Goal: Find specific page/section: Find specific page/section

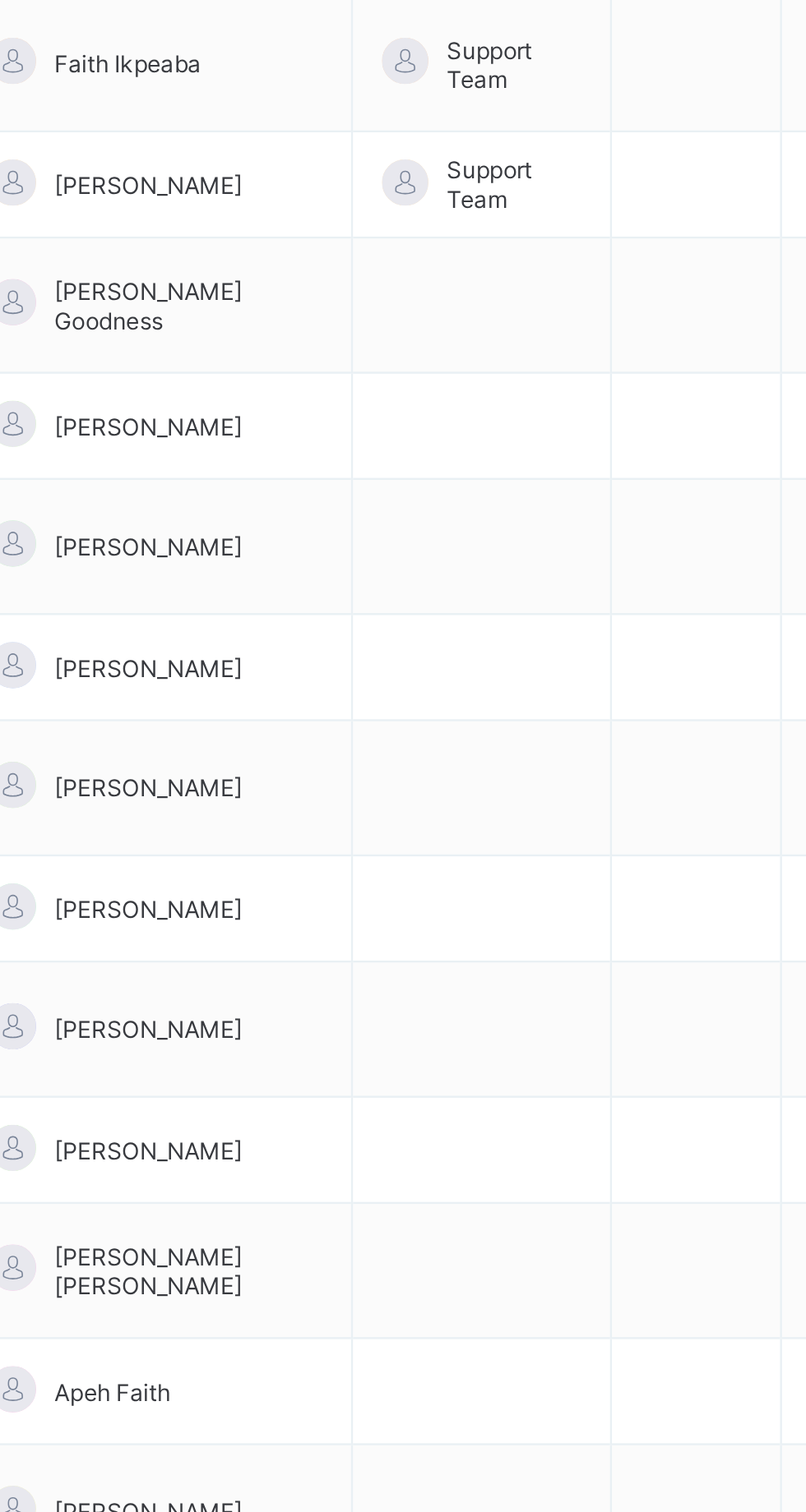
click at [499, 943] on td "[PERSON_NAME]" at bounding box center [448, 972] width 167 height 58
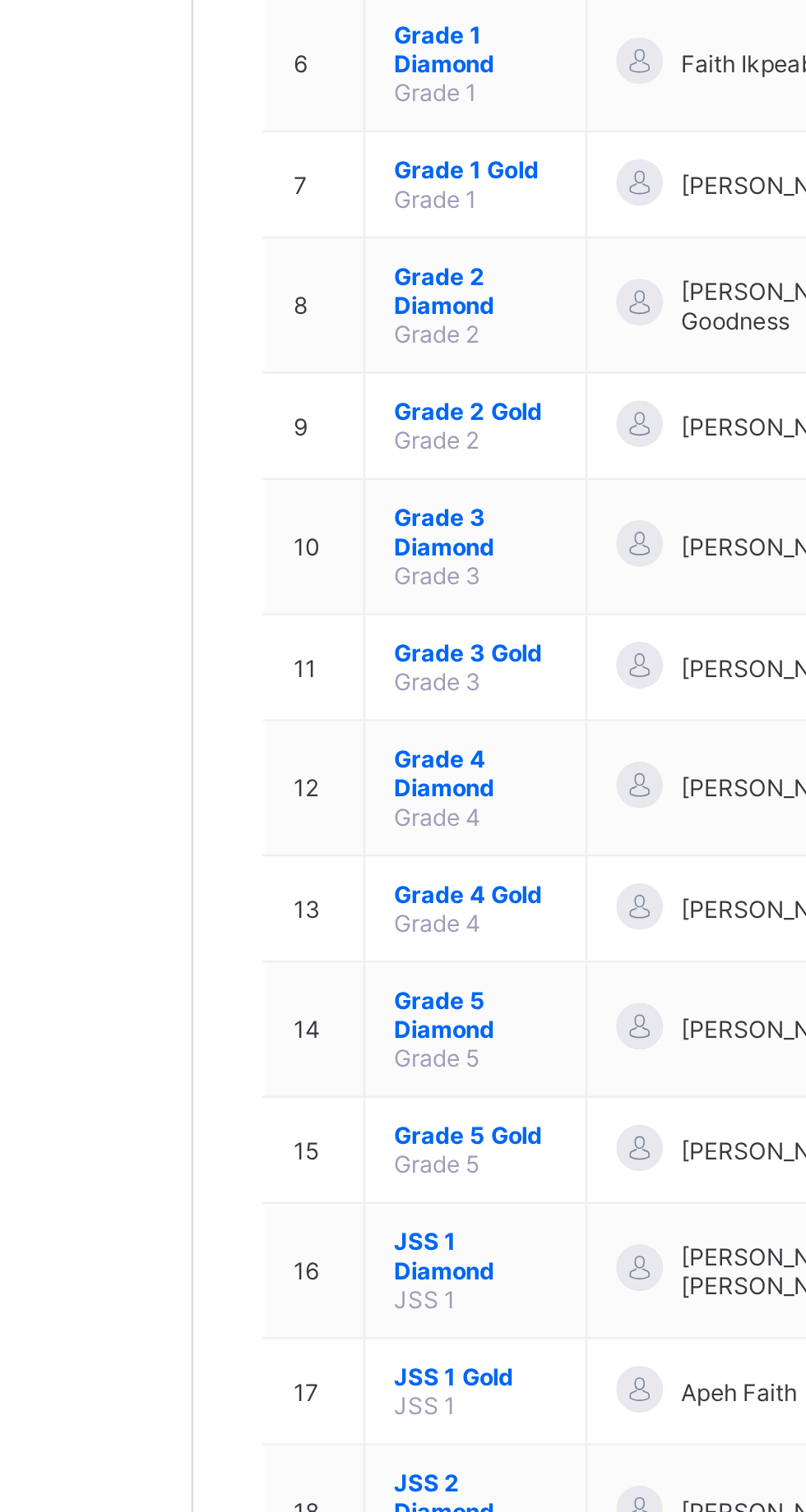
click at [300, 954] on span "Grade 5 Diamond" at bounding box center [317, 966] width 69 height 25
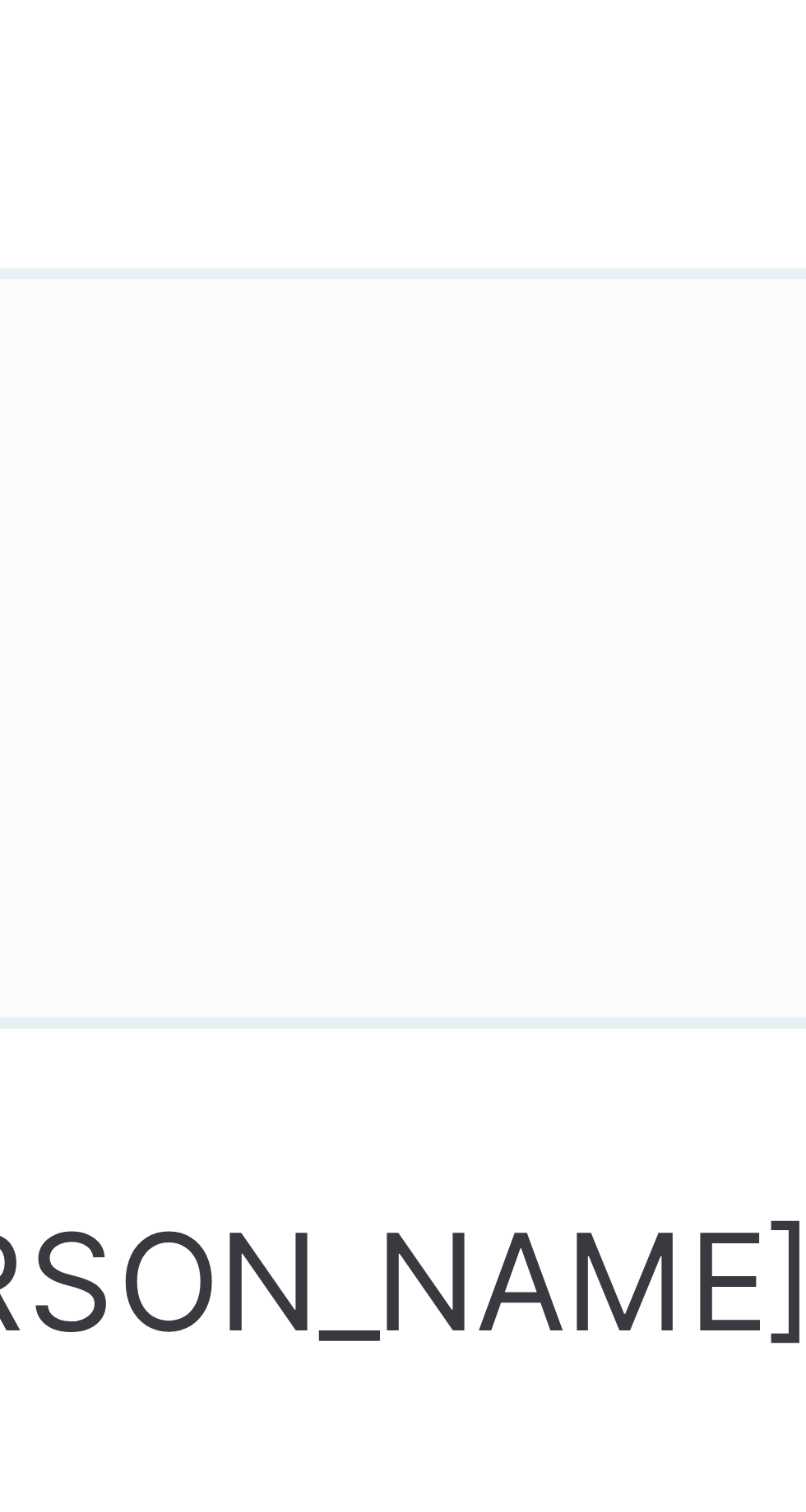
click at [460, 1042] on td "[PERSON_NAME] SGIS/22/385" at bounding box center [482, 1059] width 376 height 55
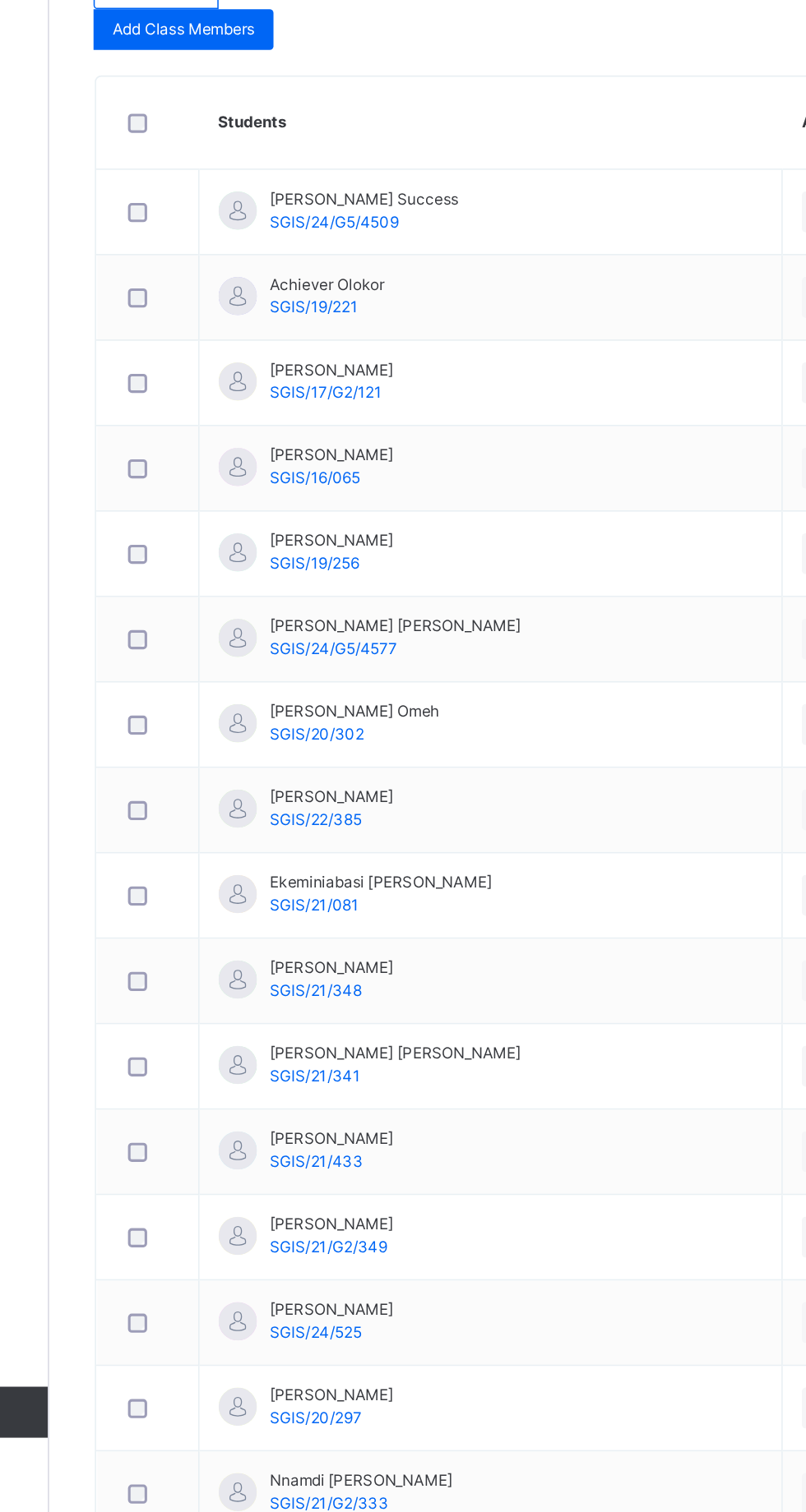
click at [306, 900] on div "Chizaram [PERSON_NAME] SGIS/19/256" at bounding box center [362, 892] width 113 height 29
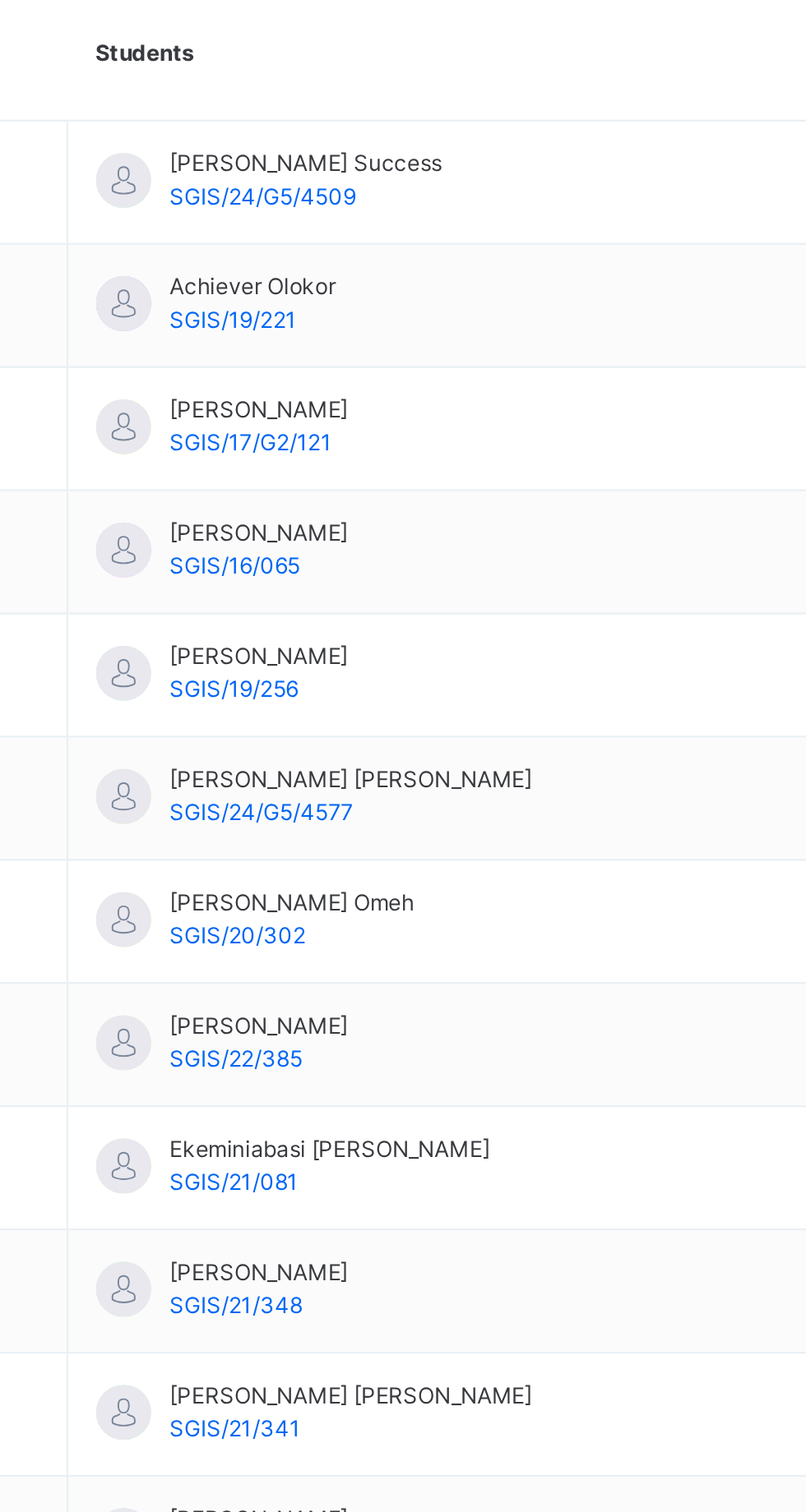
click at [280, 788] on div at bounding box center [261, 783] width 40 height 34
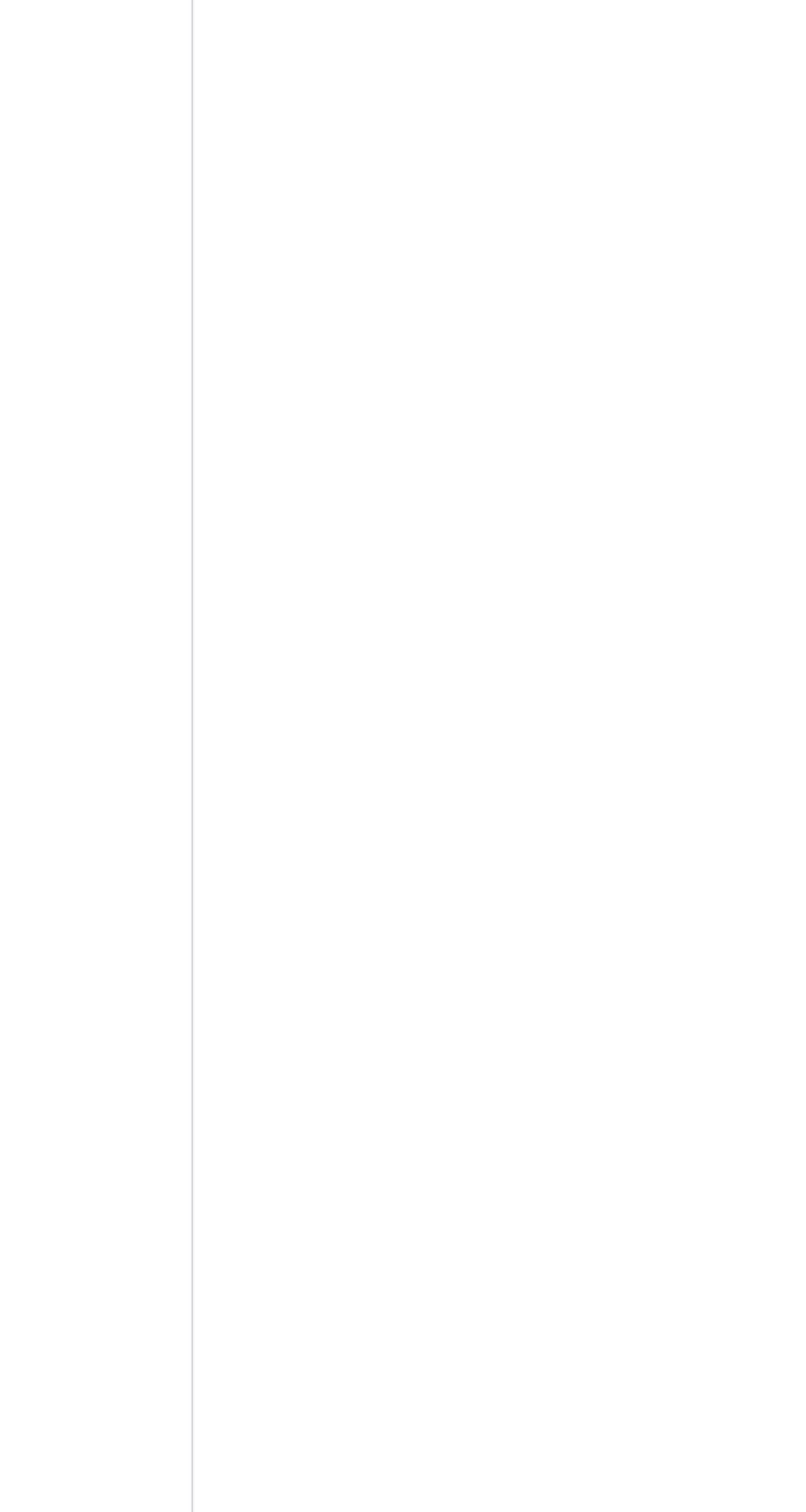
click at [160, 539] on div "Dashboard Staff Student Parent Classes Broadsheet CBT Lesson Plan Messaging Tim…" at bounding box center [99, 789] width 197 height 1447
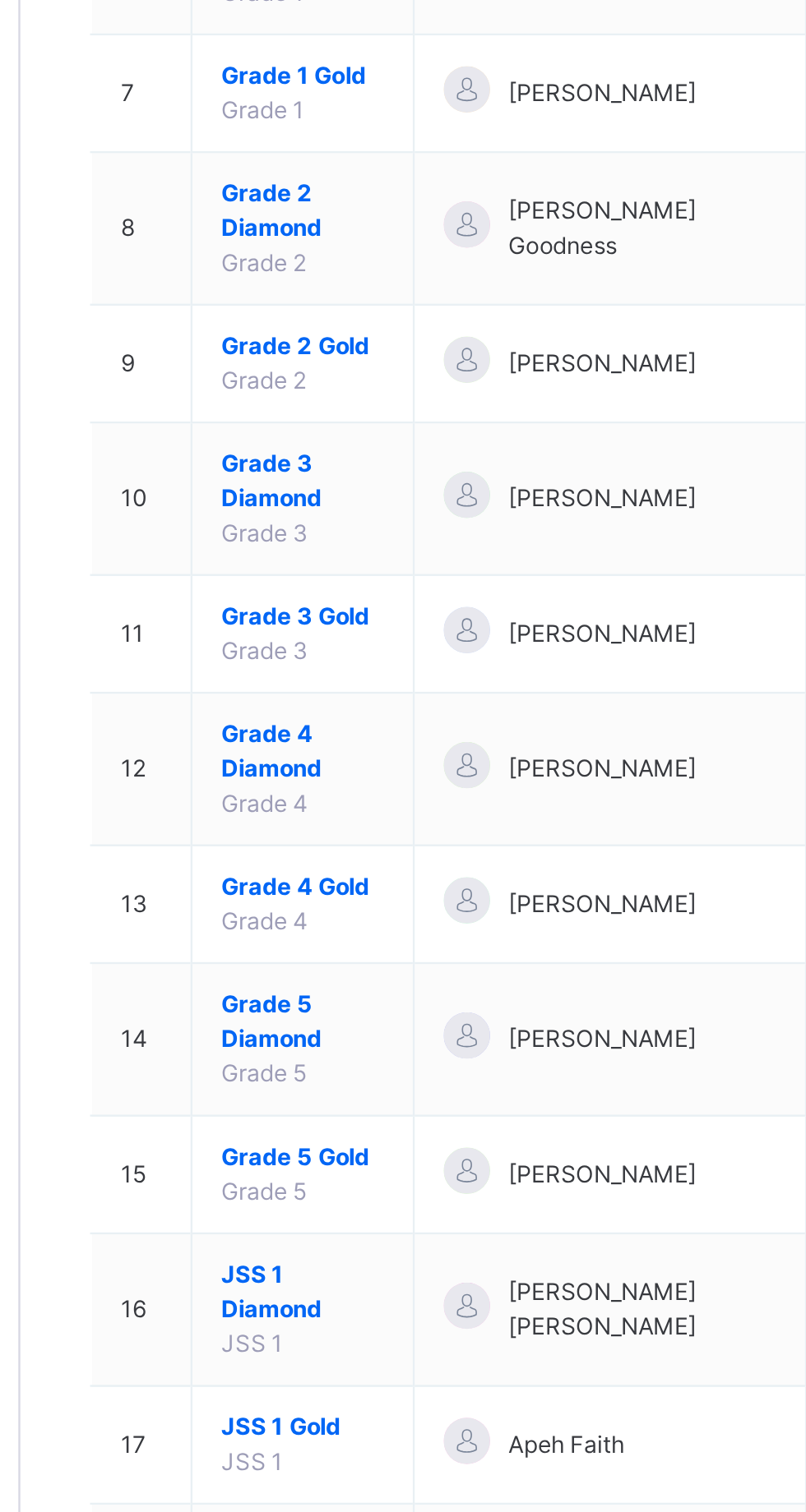
click at [324, 1109] on span "Grade 5 Gold" at bounding box center [317, 1117] width 69 height 15
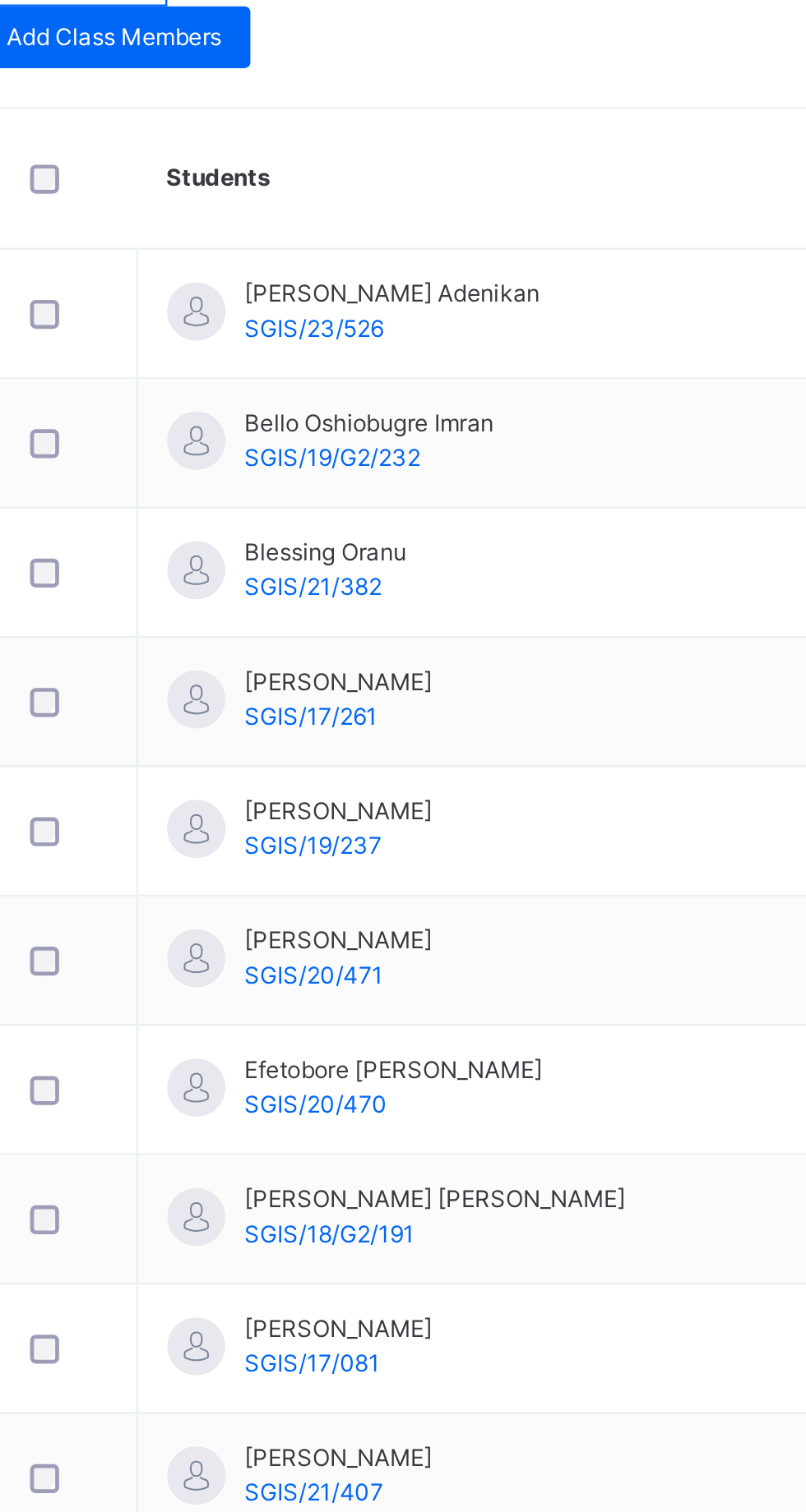
click at [387, 665] on span "[PERSON_NAME] Adenikan" at bounding box center [402, 665] width 126 height 15
